Goal: Task Accomplishment & Management: Use online tool/utility

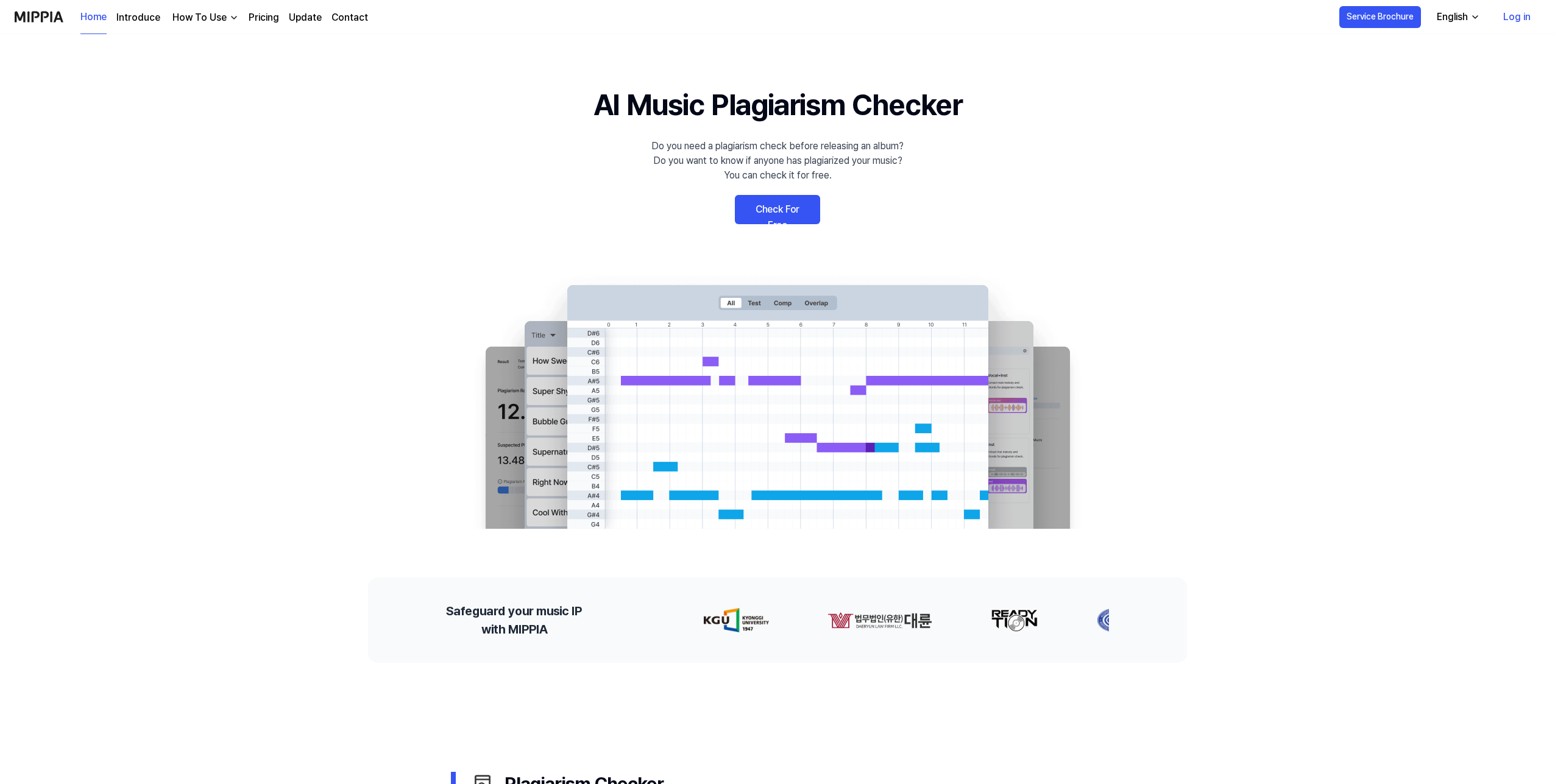
click at [782, 209] on link "Check For Free" at bounding box center [778, 209] width 85 height 29
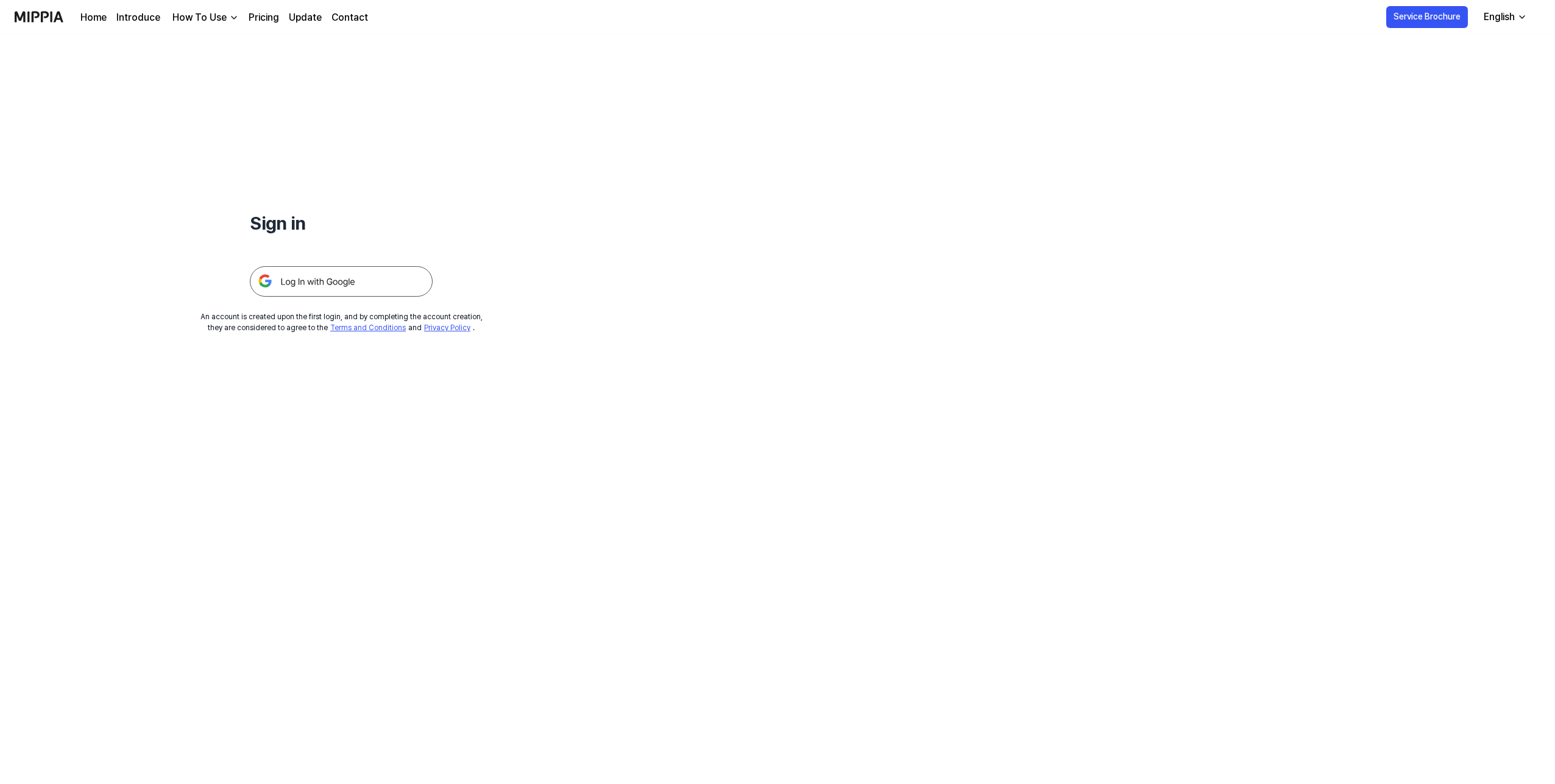
click at [355, 282] on img at bounding box center [341, 281] width 183 height 30
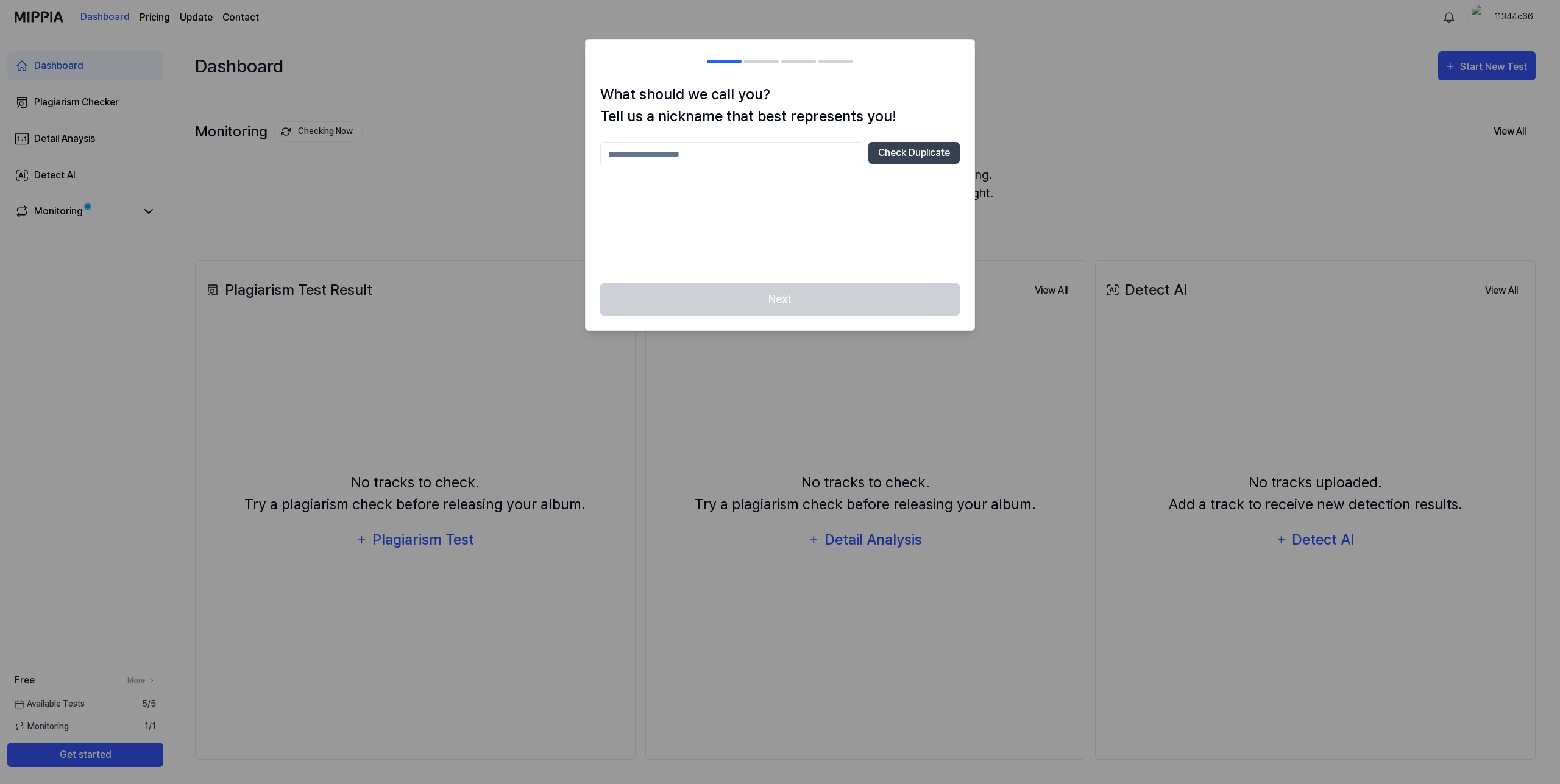
click at [671, 153] on input "text" at bounding box center [732, 154] width 263 height 24
type input "**********"
click at [930, 159] on button "Check Duplicate" at bounding box center [914, 153] width 91 height 22
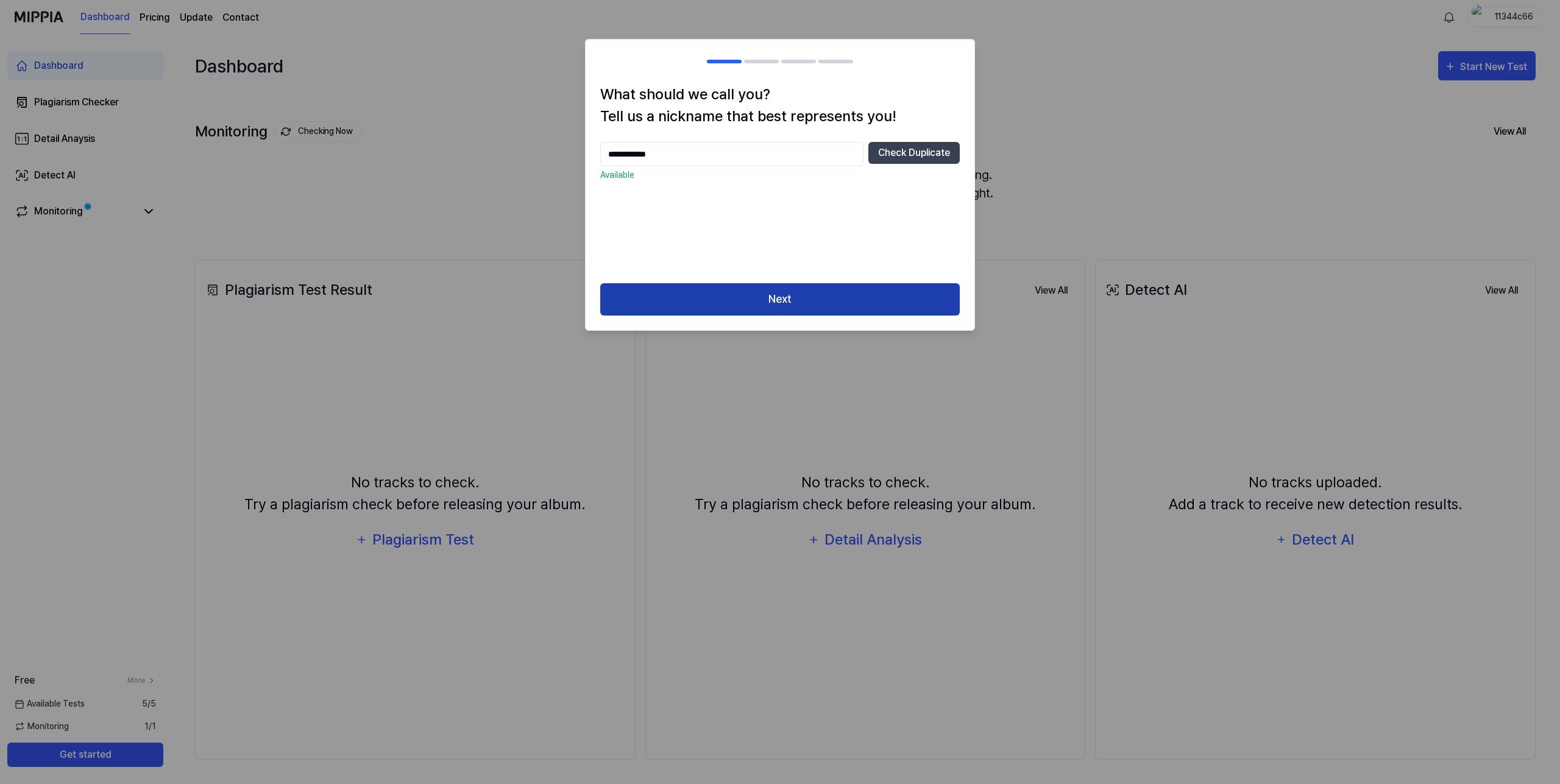
click at [823, 306] on button "Next" at bounding box center [780, 299] width 360 height 32
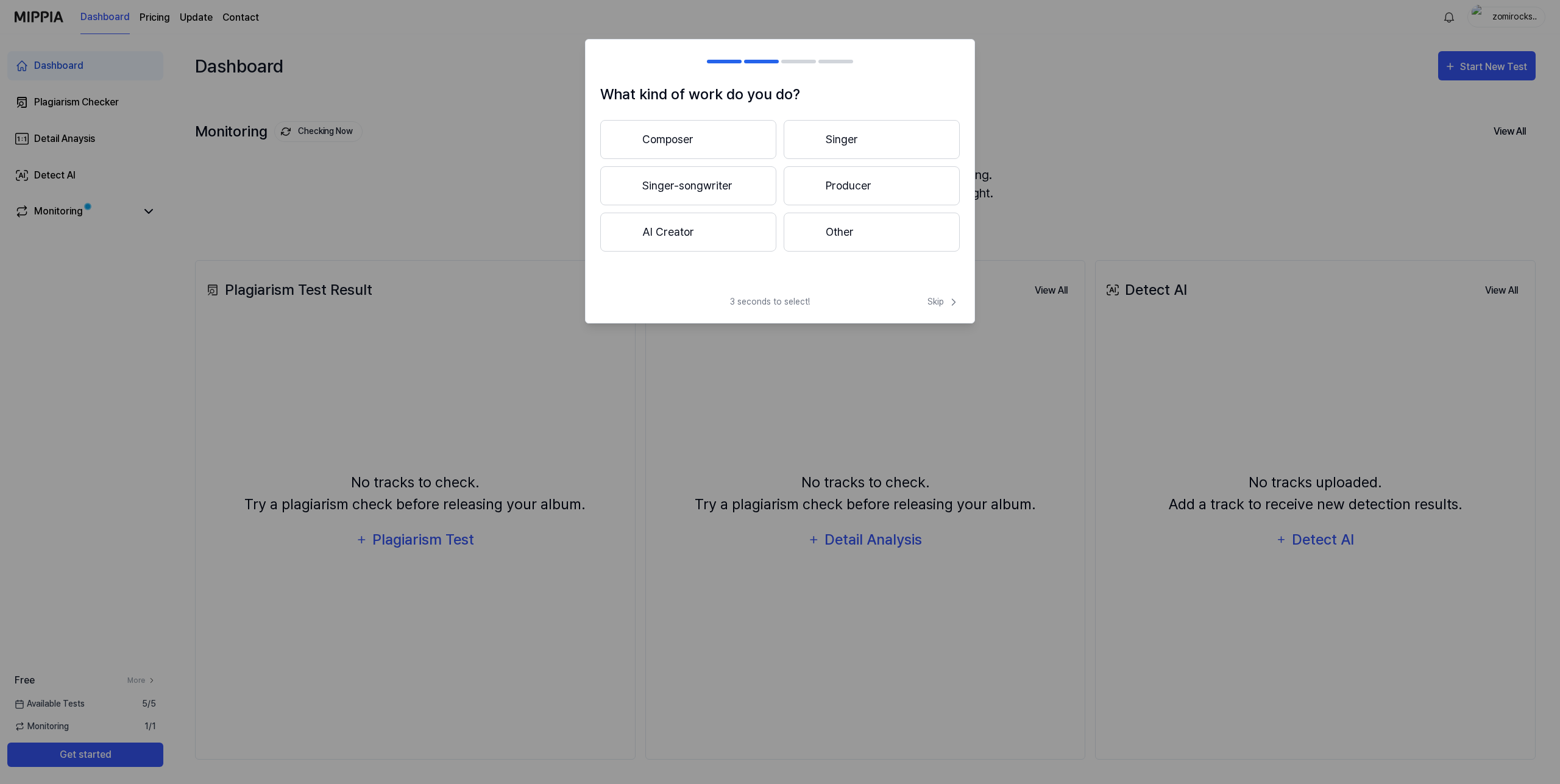
click at [717, 156] on button "Composer" at bounding box center [688, 139] width 176 height 39
click at [922, 294] on div "What kind of work do you do? Composer Less than 3 years 3 years or more 3 secon…" at bounding box center [779, 181] width 390 height 284
click at [938, 305] on span "Skip" at bounding box center [944, 301] width 32 height 13
click at [942, 289] on span "Skip" at bounding box center [943, 288] width 35 height 15
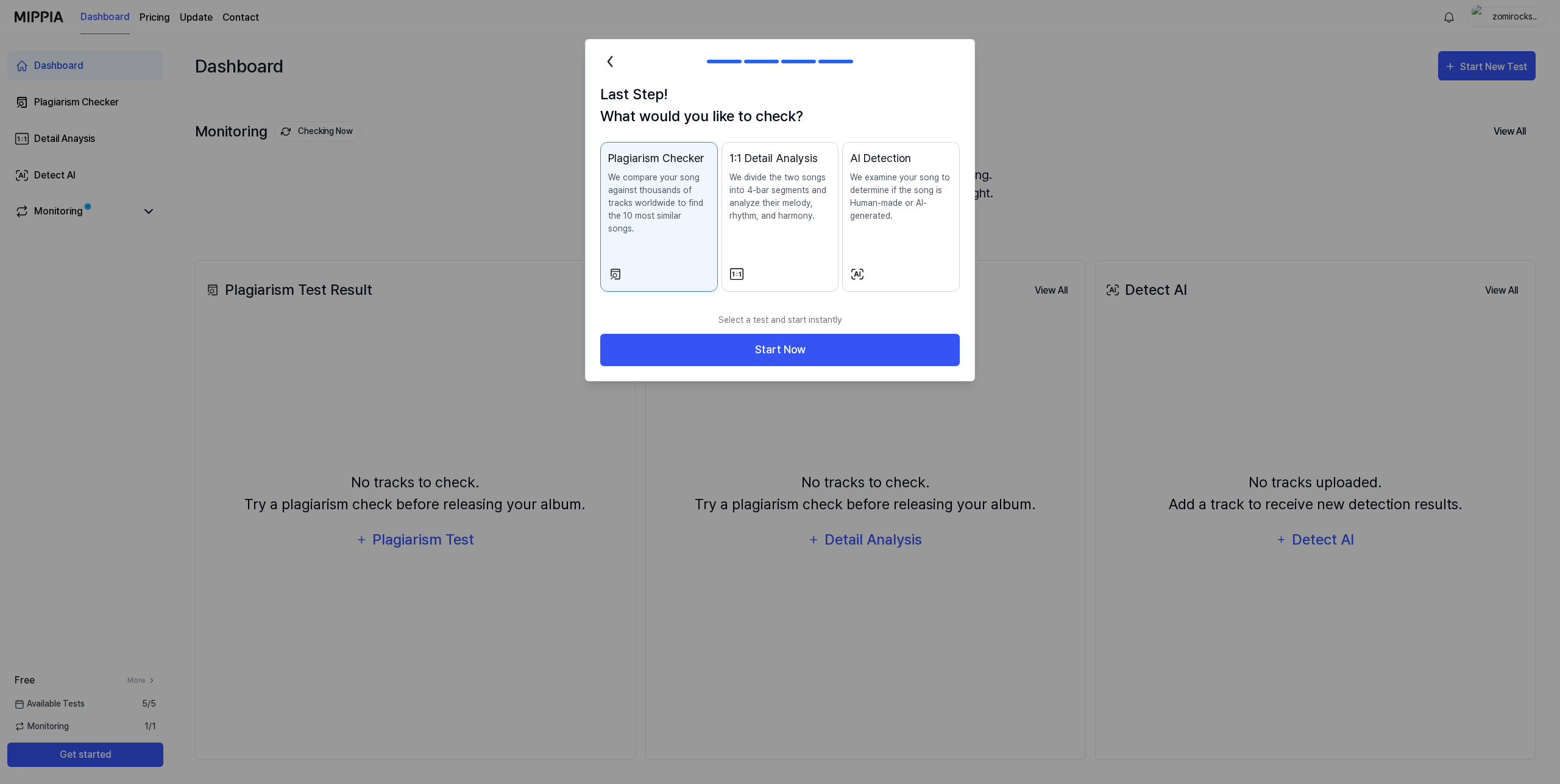
drag, startPoint x: 882, startPoint y: 329, endPoint x: 888, endPoint y: 194, distance: 135.1
click at [812, 286] on div "Last Step! What would you like to check? Plagiarism Checker We compare your son…" at bounding box center [779, 210] width 390 height 342
click at [898, 183] on p "We examine your song to determine if the song is Human-made or AI-generated." at bounding box center [901, 196] width 102 height 51
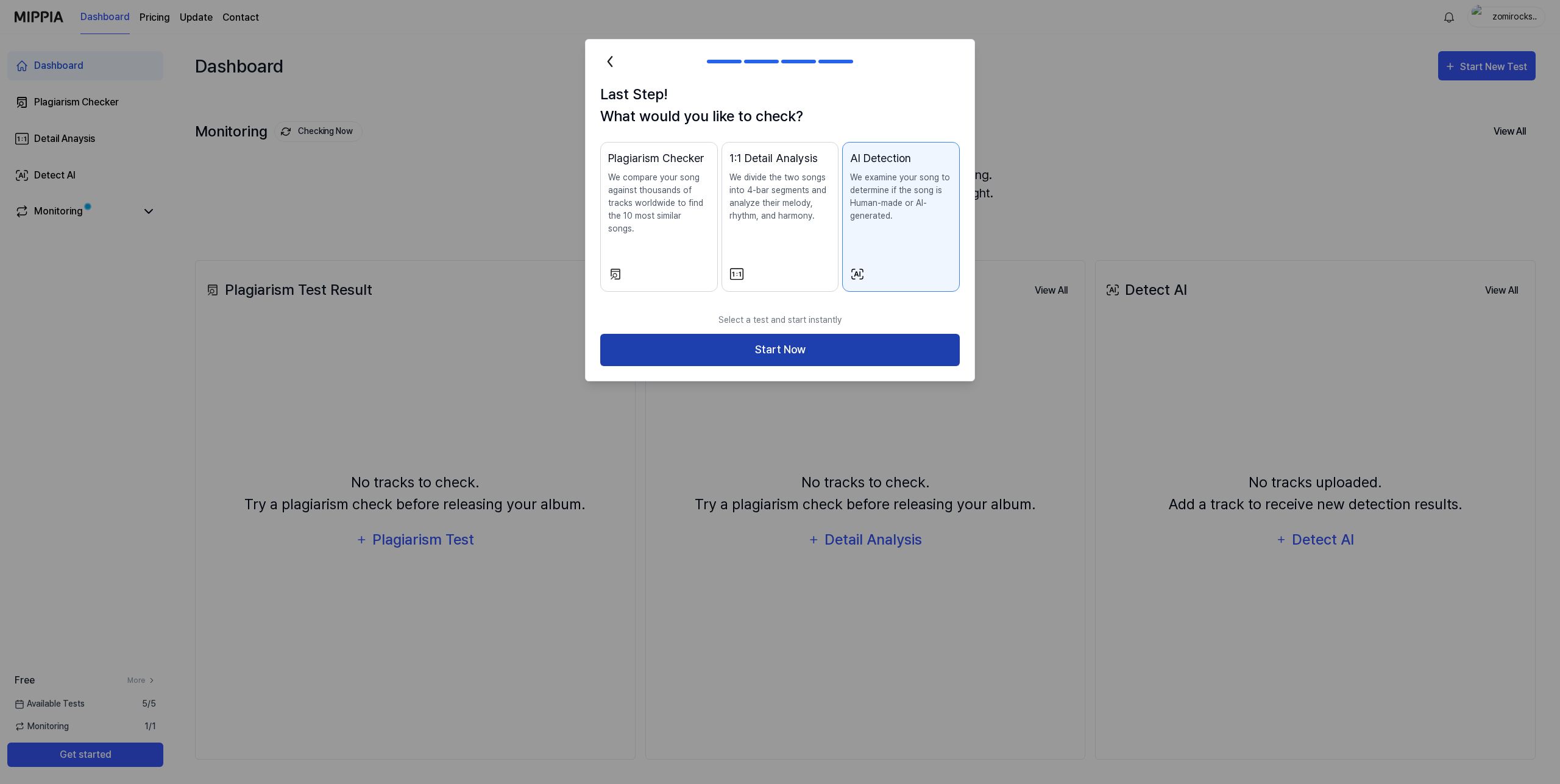
click at [833, 336] on button "Start Now" at bounding box center [780, 350] width 360 height 32
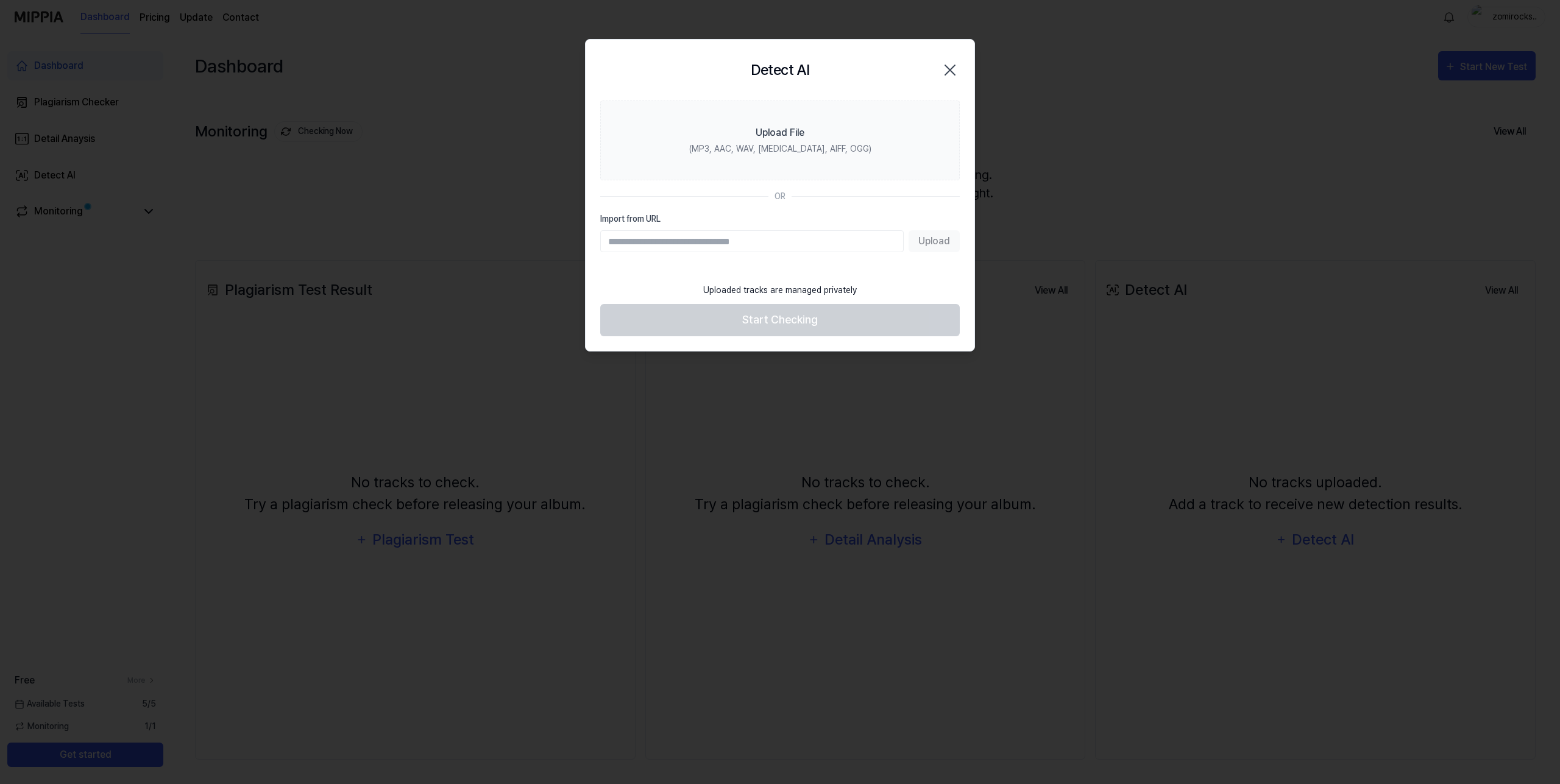
click at [954, 66] on icon "button" at bounding box center [950, 70] width 10 height 10
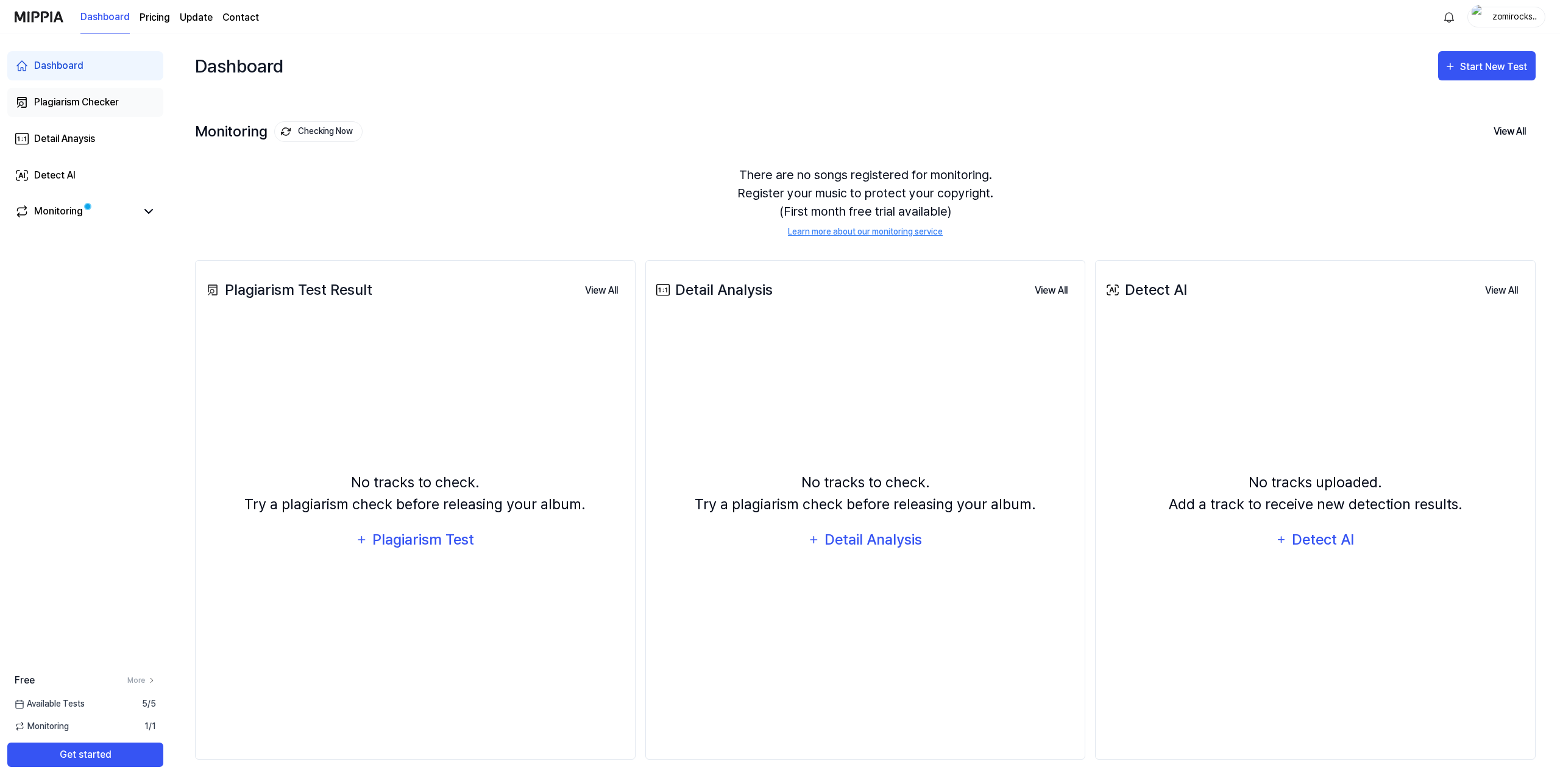
click at [74, 98] on div "Plagiarism Checker" at bounding box center [76, 103] width 85 height 15
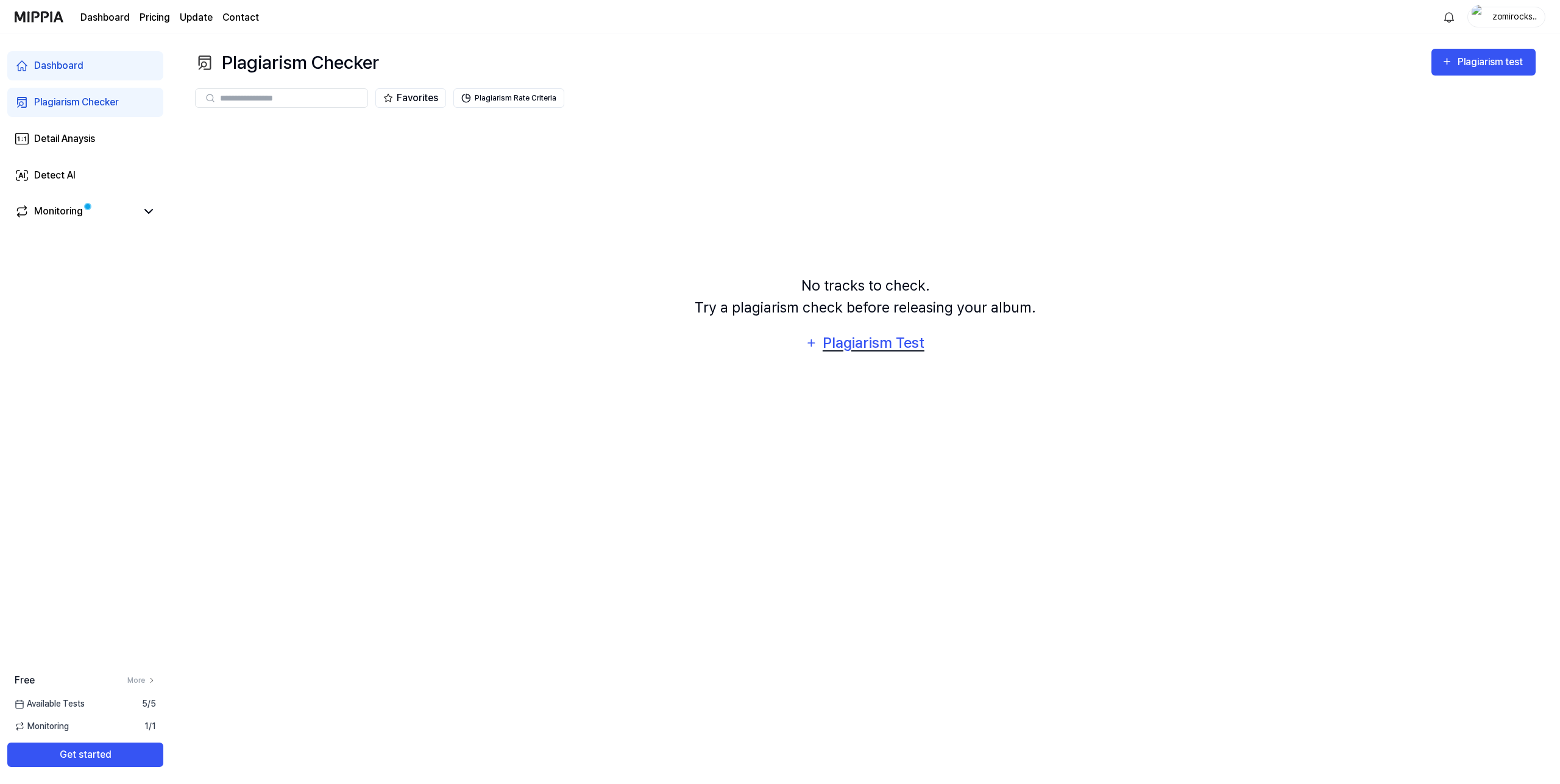
click at [866, 340] on div "Plagiarism Test" at bounding box center [873, 342] width 104 height 23
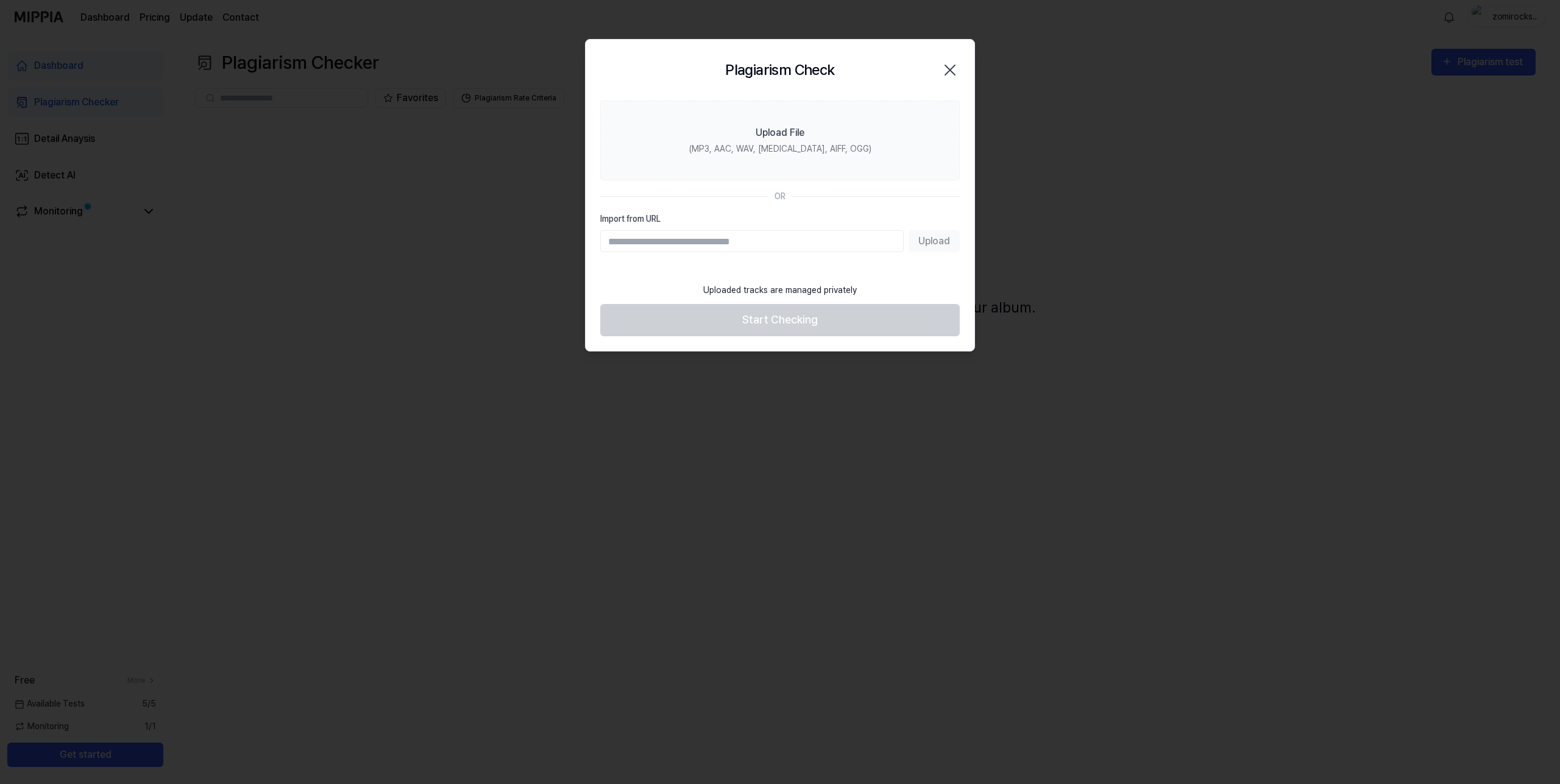
paste input "**********"
type input "**********"
click at [941, 243] on button "Upload" at bounding box center [934, 241] width 51 height 22
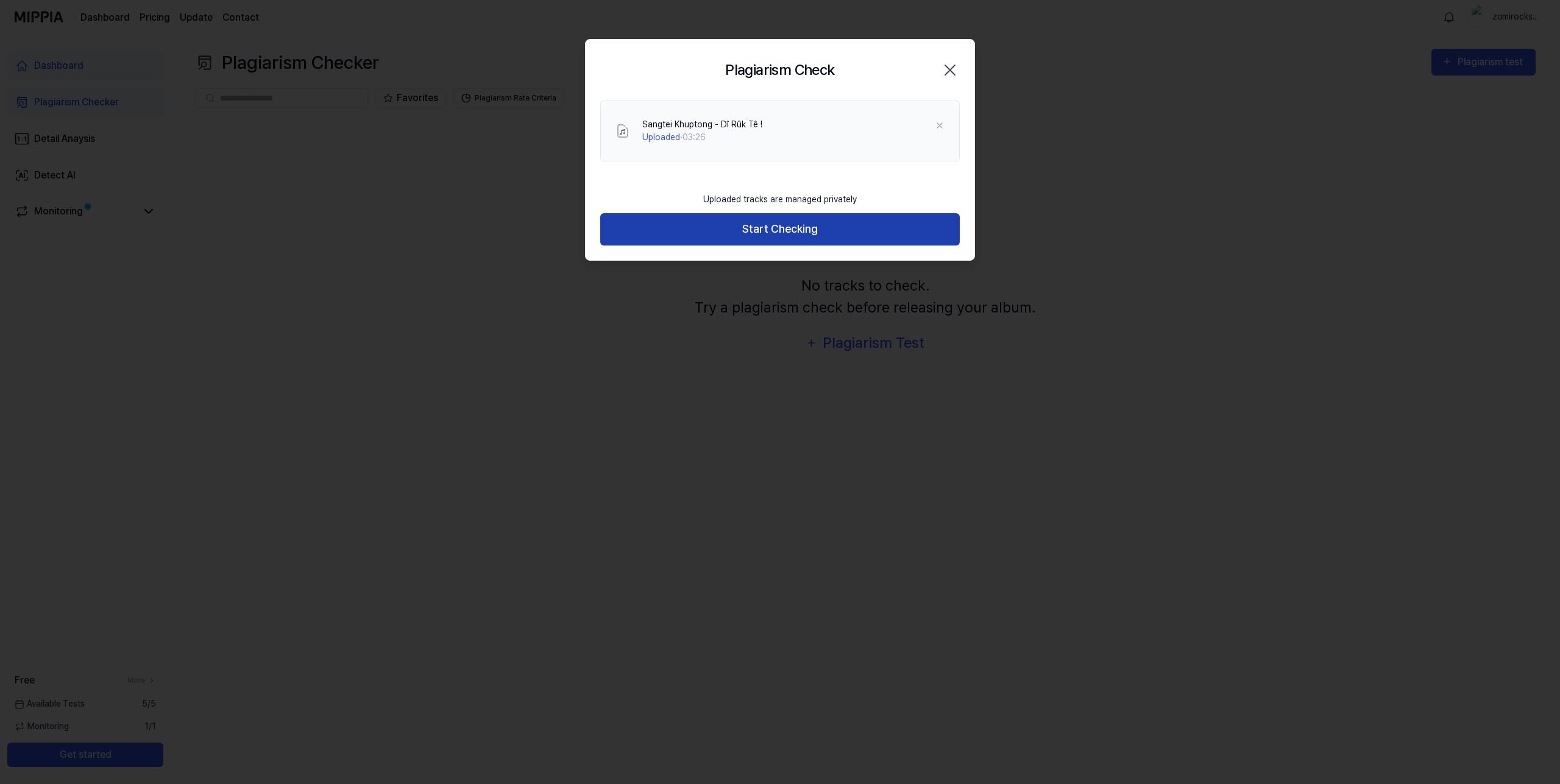
click at [874, 236] on button "Start Checking" at bounding box center [780, 229] width 360 height 32
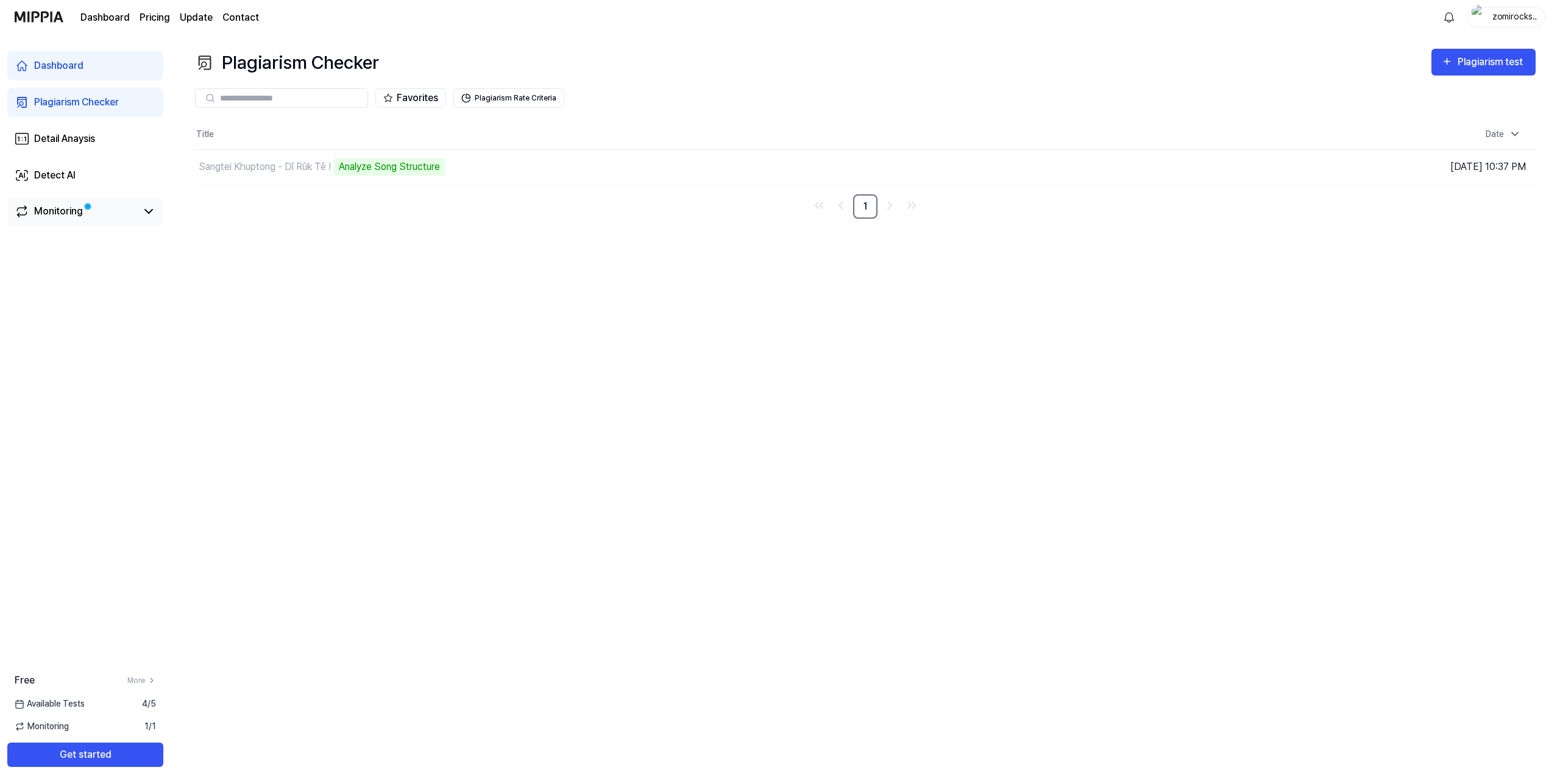
click at [136, 215] on link "Monitoring" at bounding box center [75, 211] width 122 height 15
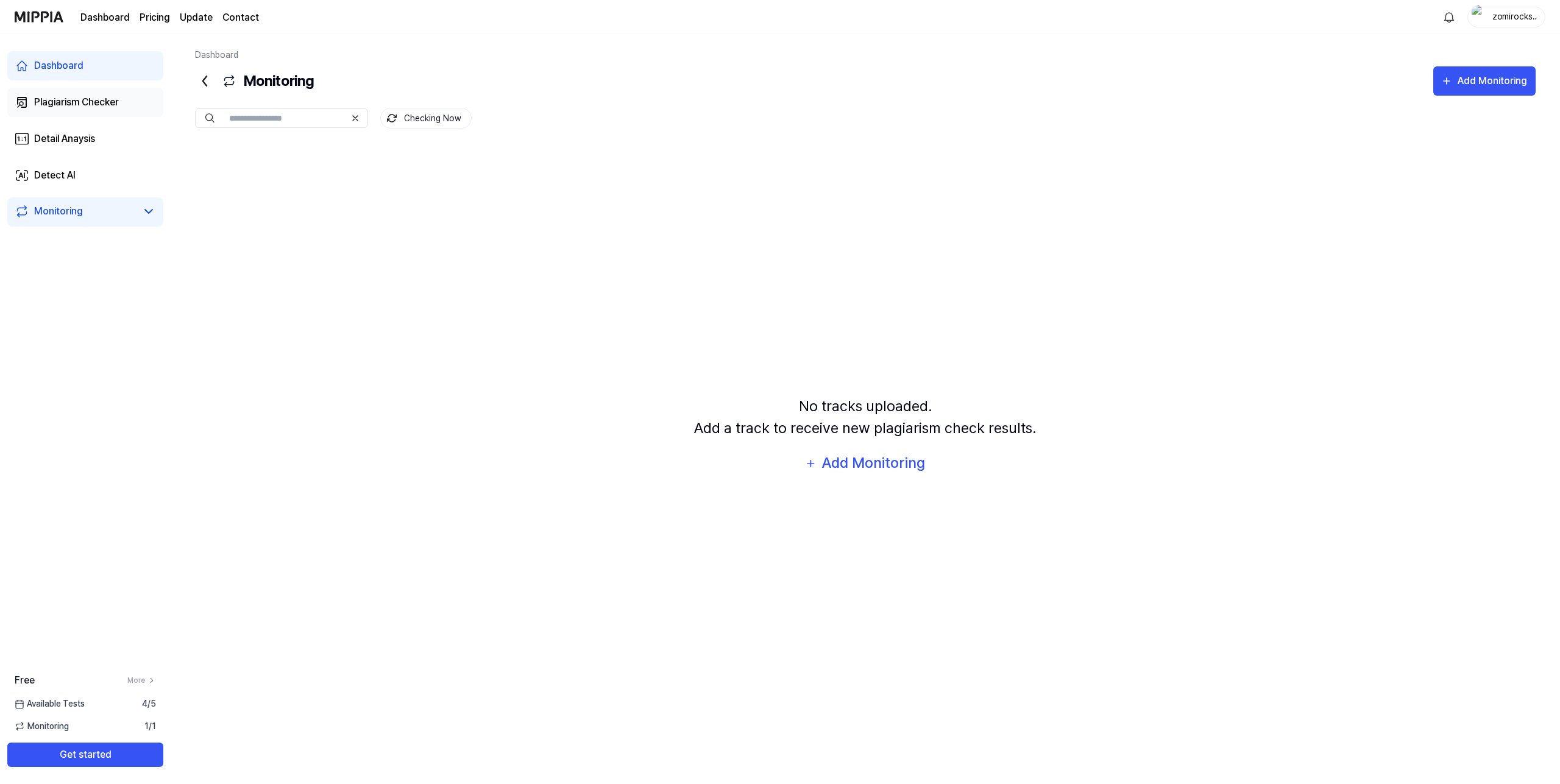
click at [98, 108] on div "Plagiarism Checker" at bounding box center [76, 103] width 85 height 15
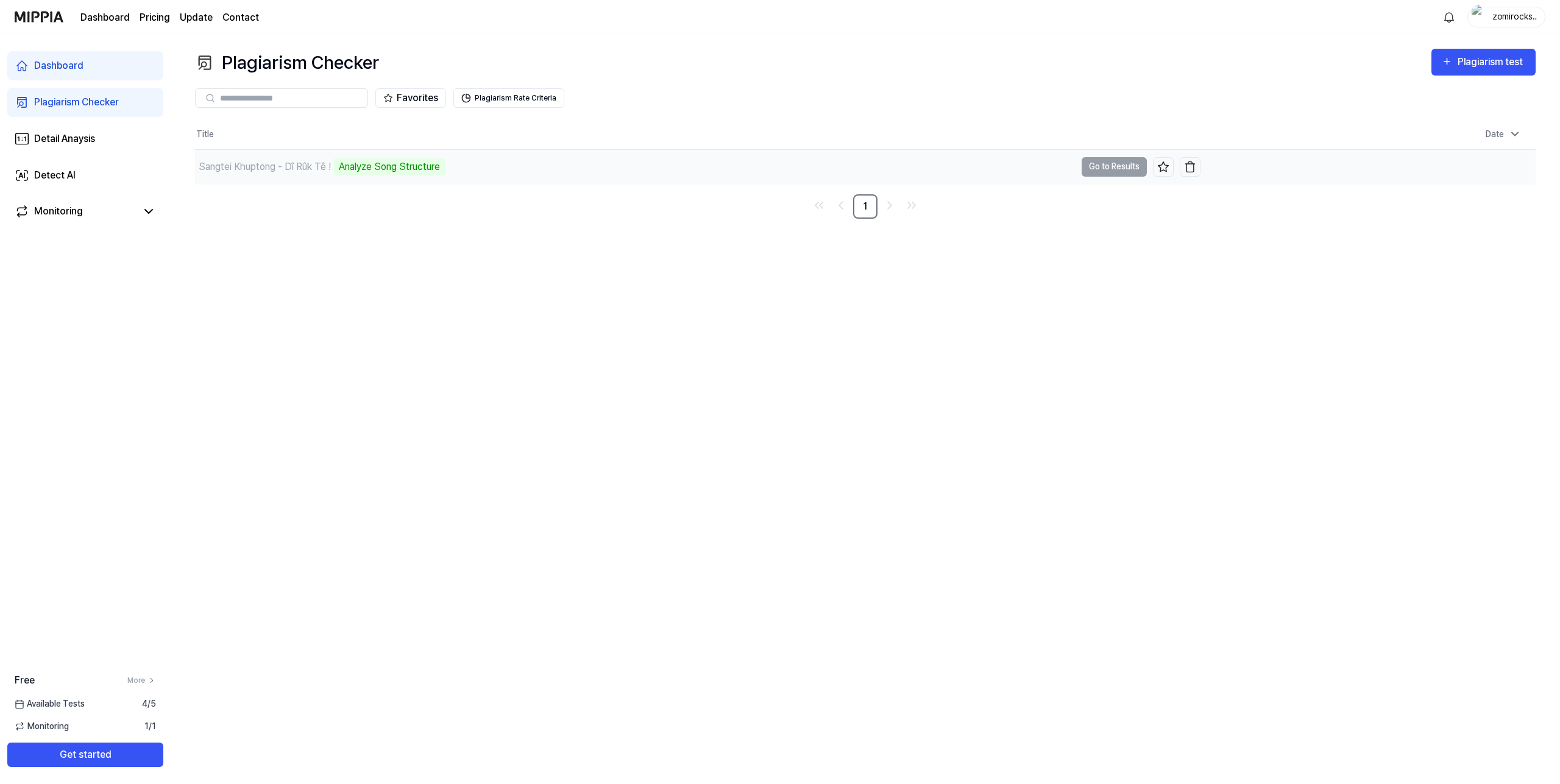
click at [1124, 170] on td "Sangtei Khuptong - Dî Rûk Tê ! Analyze Song Structure Go to Results" at bounding box center [697, 167] width 1006 height 34
click at [112, 208] on link "Monitoring" at bounding box center [75, 211] width 122 height 15
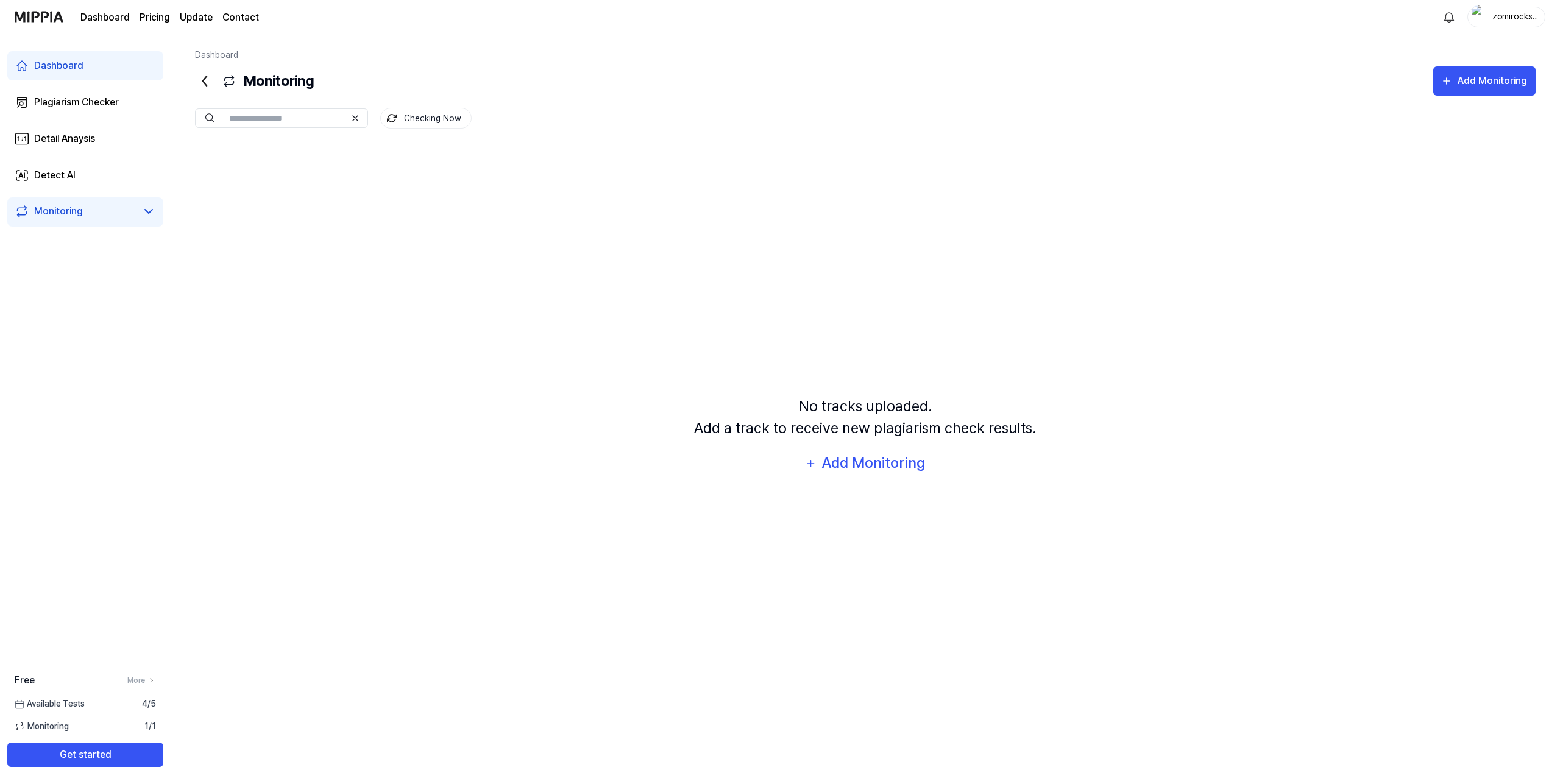
drag, startPoint x: 443, startPoint y: 114, endPoint x: 473, endPoint y: 111, distance: 30.1
click at [473, 111] on div "Checking Now" at bounding box center [865, 119] width 1341 height 21
click at [118, 107] on div "Plagiarism Checker" at bounding box center [76, 103] width 85 height 15
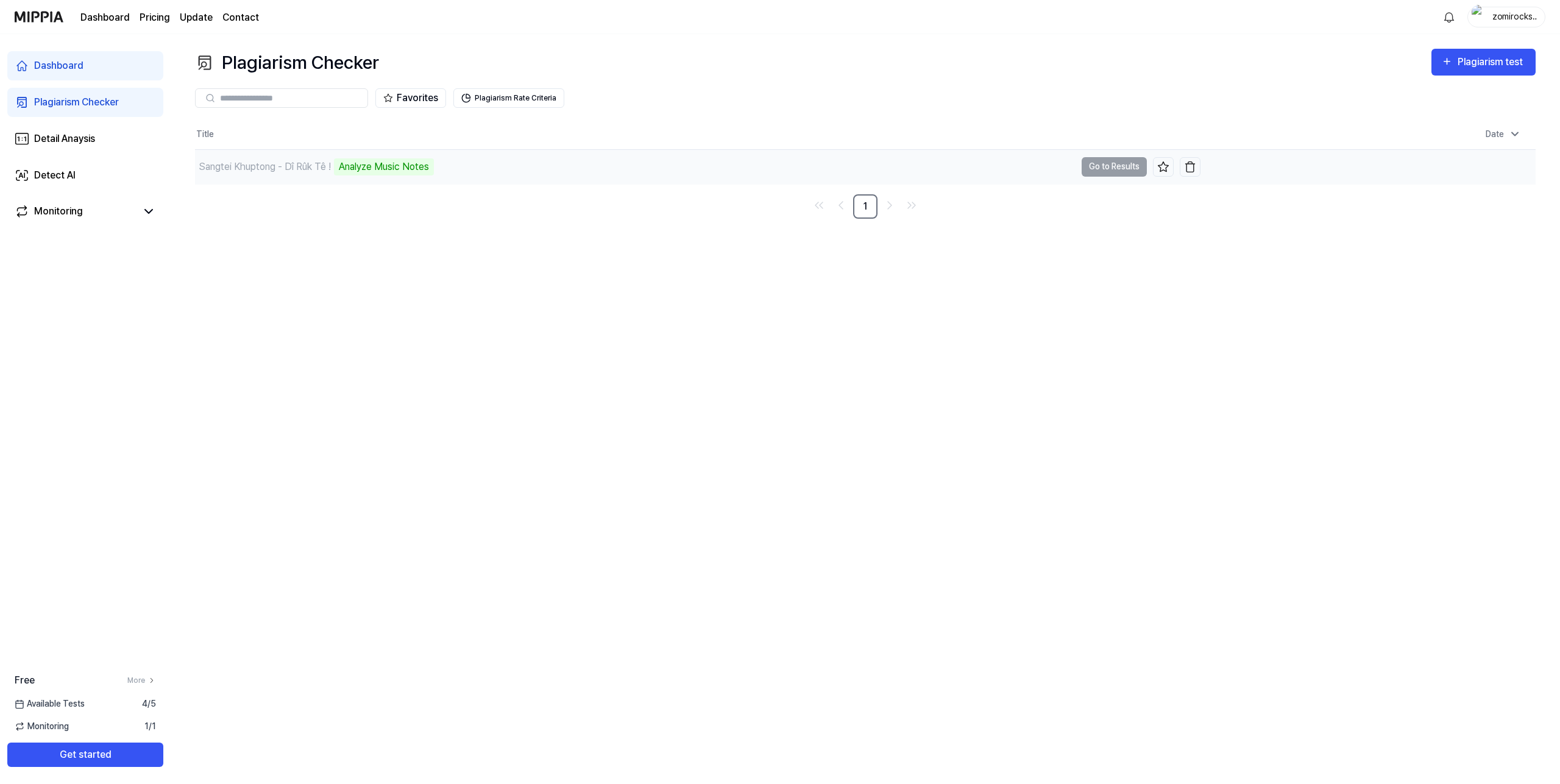
click at [1121, 164] on td "Sangtei Khuptong - Dî Rûk Tê ! Analyze Music Notes Go to Results" at bounding box center [697, 167] width 1006 height 34
click at [389, 162] on div "Analyze Music Notes" at bounding box center [384, 167] width 100 height 17
click at [1119, 173] on td "Sangtei Khuptong - Dî Rûk Tê ! Analyze Music Notes Go to Results" at bounding box center [697, 167] width 1006 height 34
click at [394, 167] on div "Analyze Music Notes" at bounding box center [384, 167] width 100 height 17
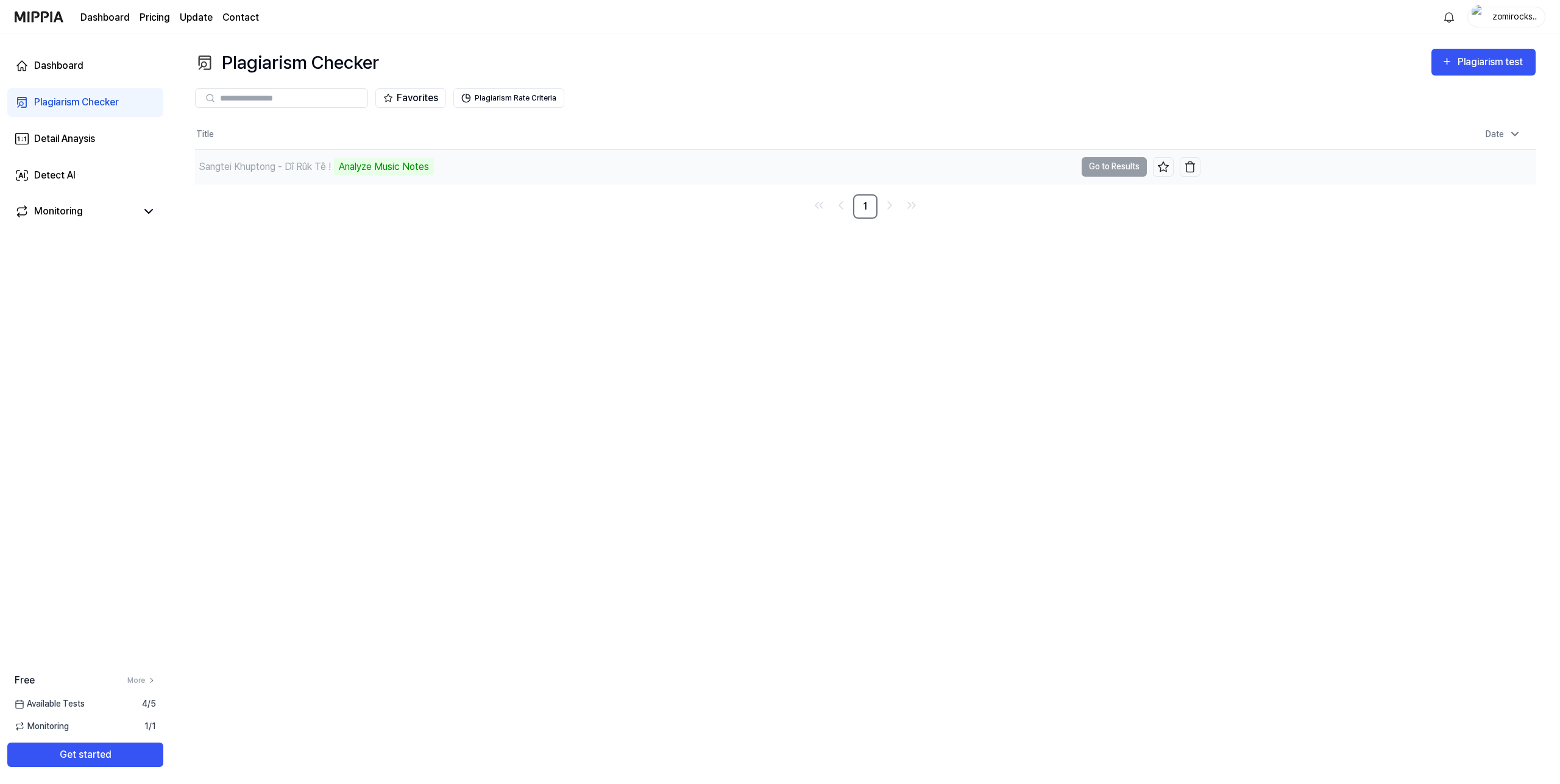
click at [1125, 169] on td "Sangtei Khuptong - Dî Rûk Tê ! Analyze Music Notes Go to Results" at bounding box center [697, 167] width 1006 height 34
